Goal: Task Accomplishment & Management: Manage account settings

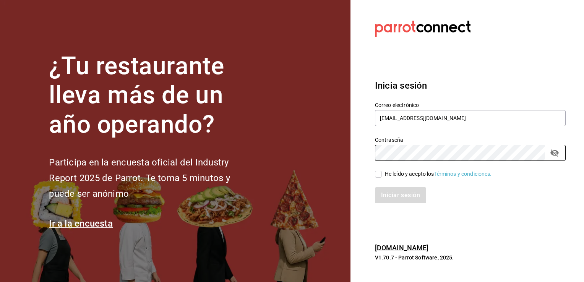
click at [379, 170] on div "He leído y acepto los Términos y condiciones." at bounding box center [470, 174] width 191 height 8
click at [382, 177] on input "He leído y acepto los Términos y condiciones." at bounding box center [378, 174] width 7 height 7
checkbox input "true"
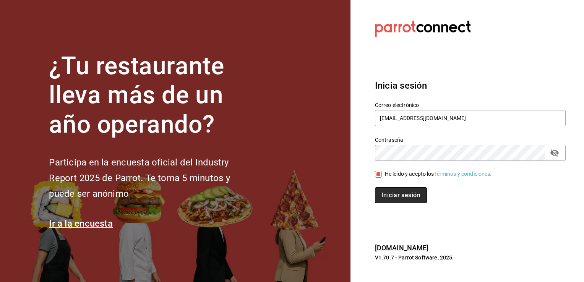
click at [399, 192] on button "Iniciar sesión" at bounding box center [401, 195] width 52 height 16
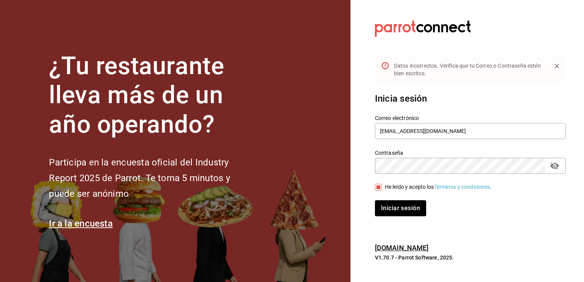
click at [557, 171] on button "passwordField" at bounding box center [554, 165] width 13 height 13
click at [415, 157] on div "Contraseña Contraseña" at bounding box center [470, 162] width 191 height 24
click at [410, 209] on button "Iniciar sesión" at bounding box center [401, 208] width 52 height 16
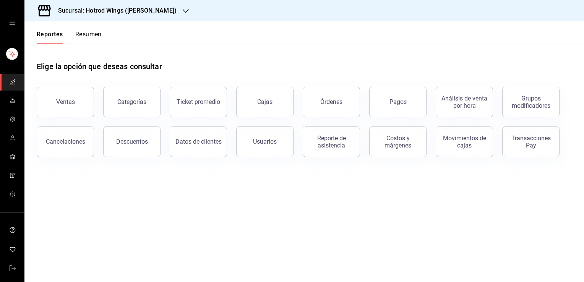
click at [137, 11] on h3 "Sucursal: Hotrod Wings ([PERSON_NAME])" at bounding box center [114, 10] width 125 height 9
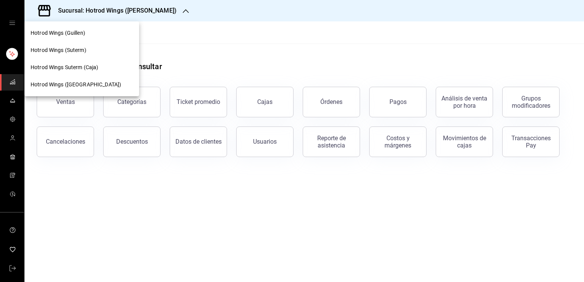
click at [107, 55] on div "Hotrod Wings (Suterm)" at bounding box center [81, 50] width 115 height 17
